Goal: Information Seeking & Learning: Learn about a topic

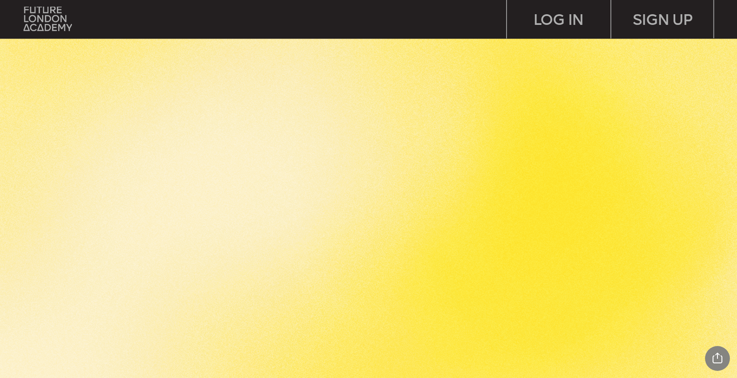
scroll to position [2042, 0]
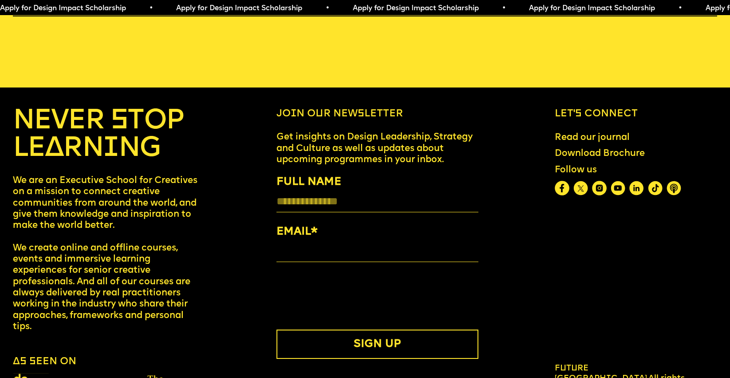
scroll to position [3843, 0]
